Goal: Task Accomplishment & Management: Use online tool/utility

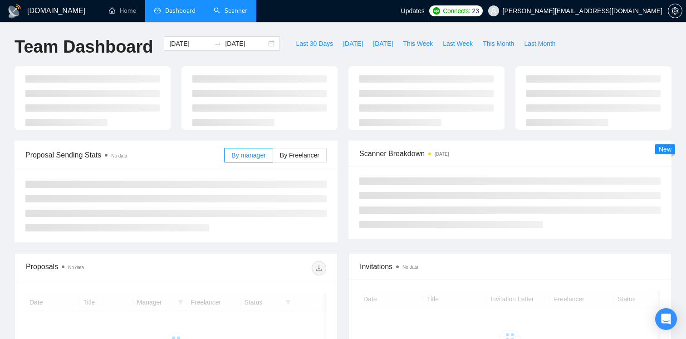
click at [225, 7] on link "Scanner" at bounding box center [231, 11] width 34 height 8
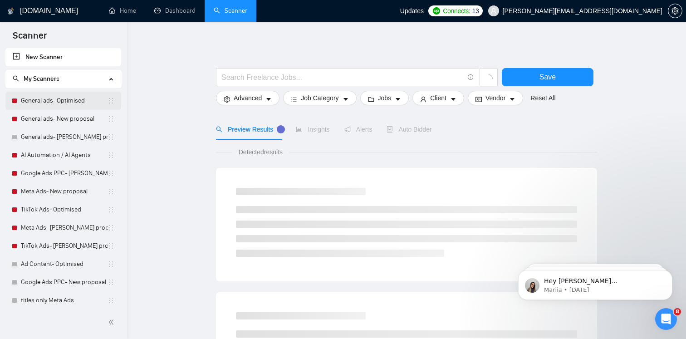
click at [76, 100] on link "General ads- Optimised" at bounding box center [64, 101] width 87 height 18
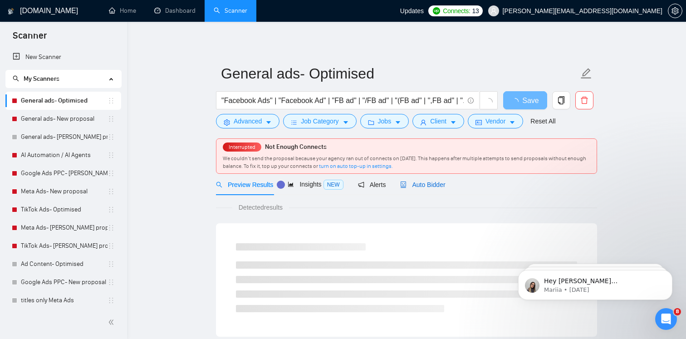
click at [419, 181] on span "Auto Bidder" at bounding box center [422, 184] width 45 height 7
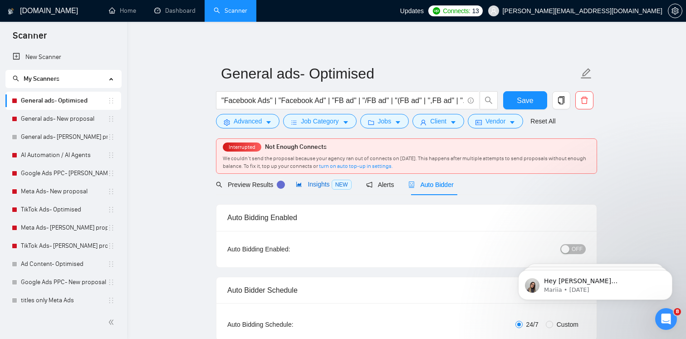
click at [305, 188] on span "Insights NEW" at bounding box center [323, 183] width 55 height 7
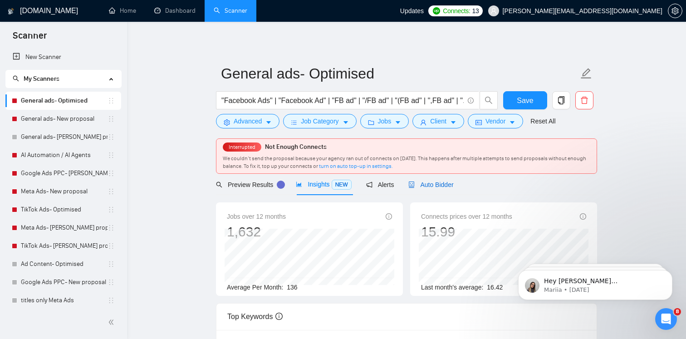
click at [429, 189] on div "Auto Bidder" at bounding box center [430, 185] width 45 height 10
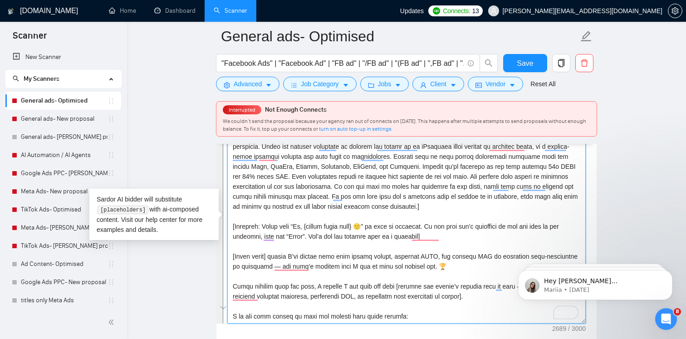
drag, startPoint x: 259, startPoint y: 315, endPoint x: 247, endPoint y: 106, distance: 208.9
click at [247, 106] on div "General ads- Optimised ​​"Facebook Ads" | ​​"Facebook Ad" | "FB ad" | "/FB ad" …" at bounding box center [406, 269] width 381 height 2714
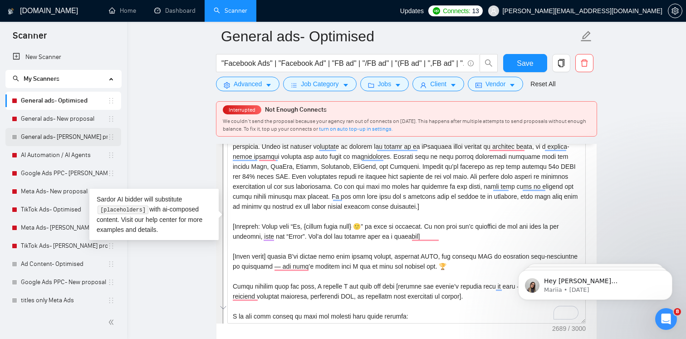
click at [67, 135] on link "General ads- [PERSON_NAME] proposal" at bounding box center [64, 137] width 87 height 18
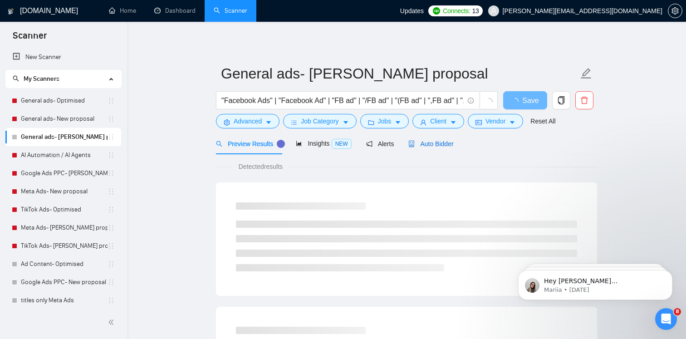
click at [440, 147] on div "Auto Bidder" at bounding box center [430, 144] width 45 height 10
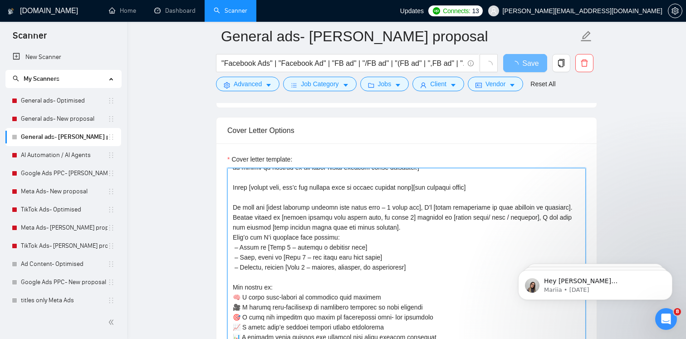
scroll to position [88, 0]
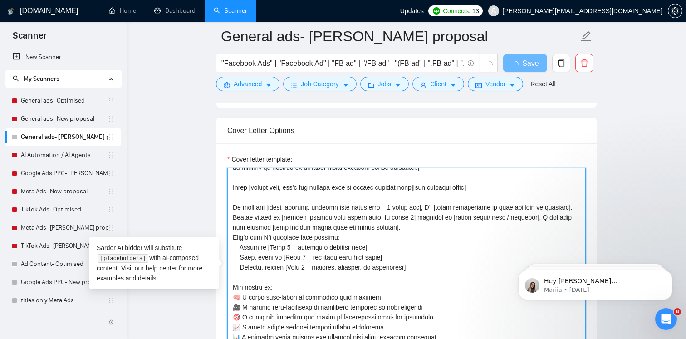
drag, startPoint x: 417, startPoint y: 270, endPoint x: 231, endPoint y: 208, distance: 196.1
click at [231, 208] on textarea "Cover letter template:" at bounding box center [406, 270] width 358 height 204
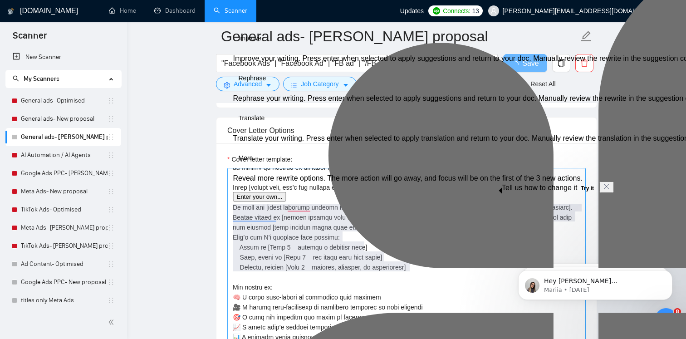
click at [404, 248] on div "Cover letter template:" at bounding box center [406, 268] width 380 height 250
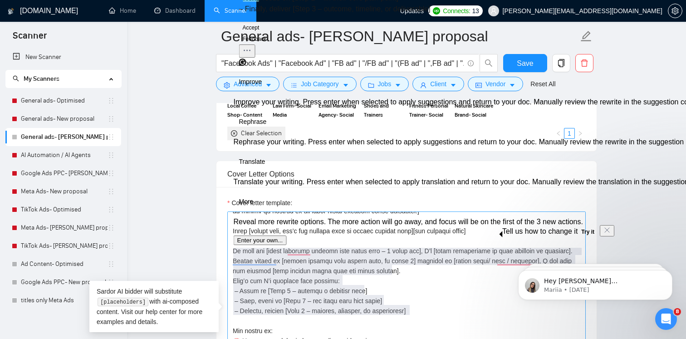
drag, startPoint x: 413, startPoint y: 310, endPoint x: 232, endPoint y: 247, distance: 192.1
click at [232, 247] on textarea "Cover letter template:" at bounding box center [406, 313] width 358 height 204
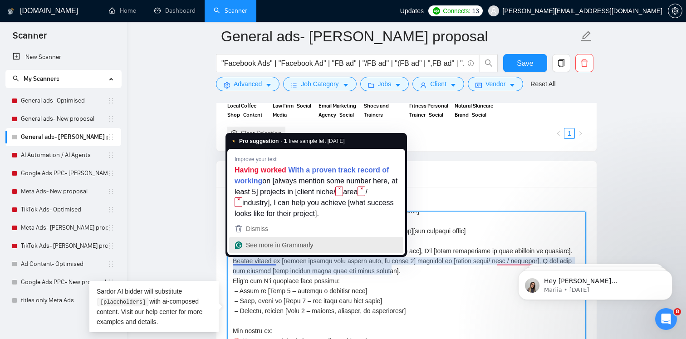
drag, startPoint x: 415, startPoint y: 313, endPoint x: 233, endPoint y: 253, distance: 191.5
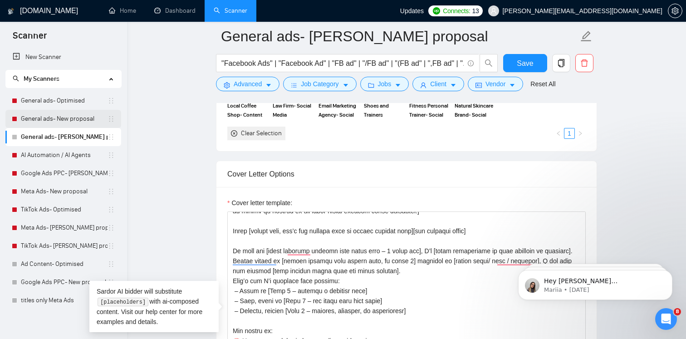
click at [52, 117] on link "General ads- New proposal" at bounding box center [64, 119] width 87 height 18
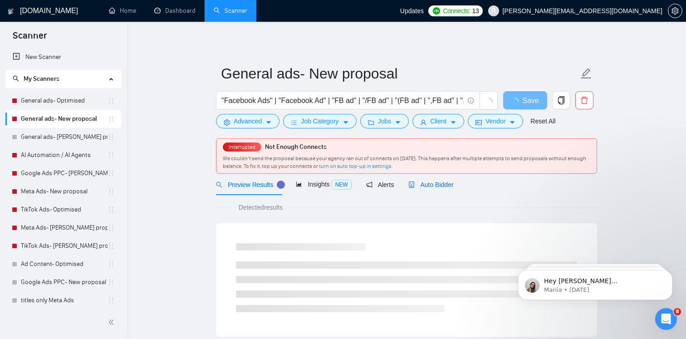
click at [435, 183] on span "Auto Bidder" at bounding box center [430, 184] width 45 height 7
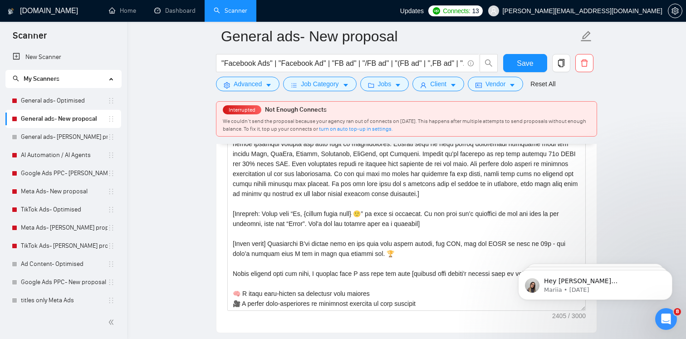
scroll to position [1138, 0]
